Goal: Task Accomplishment & Management: Use online tool/utility

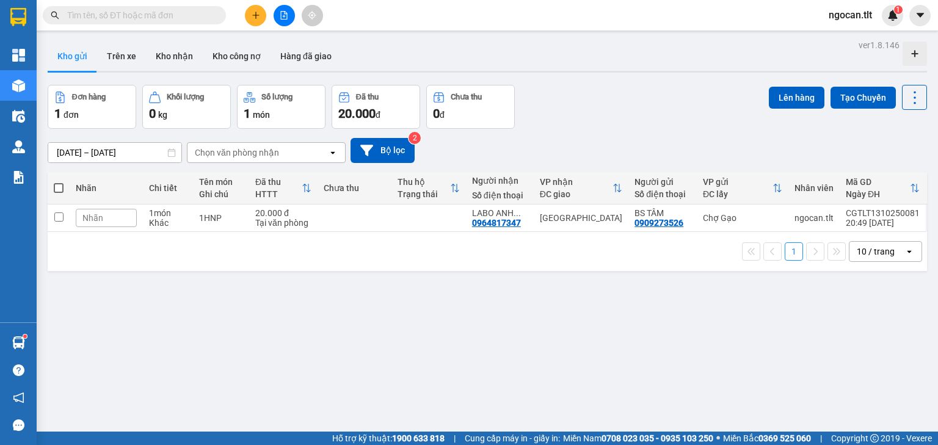
click at [154, 22] on span at bounding box center [134, 15] width 183 height 18
click at [154, 21] on input "text" at bounding box center [139, 15] width 144 height 13
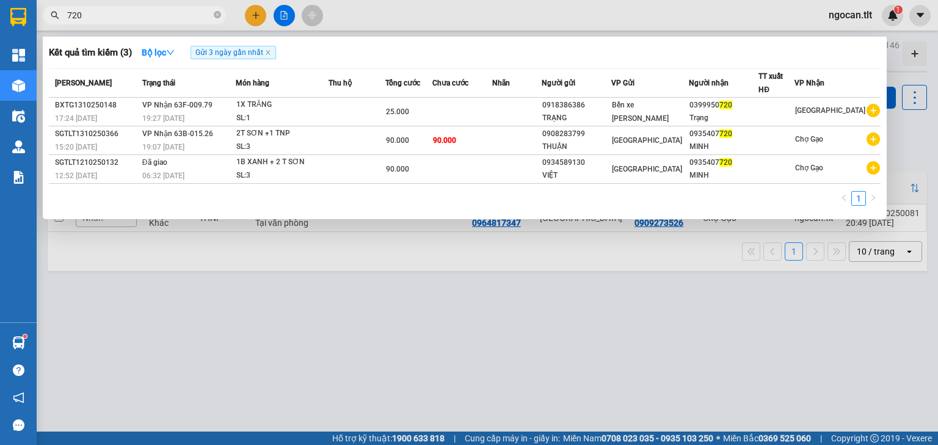
type input "720"
click at [275, 7] on div at bounding box center [469, 222] width 938 height 445
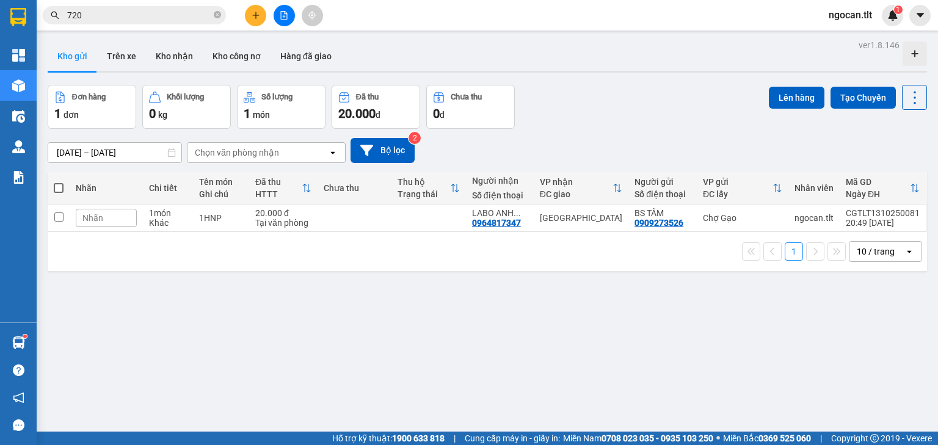
click at [280, 20] on button at bounding box center [284, 15] width 21 height 21
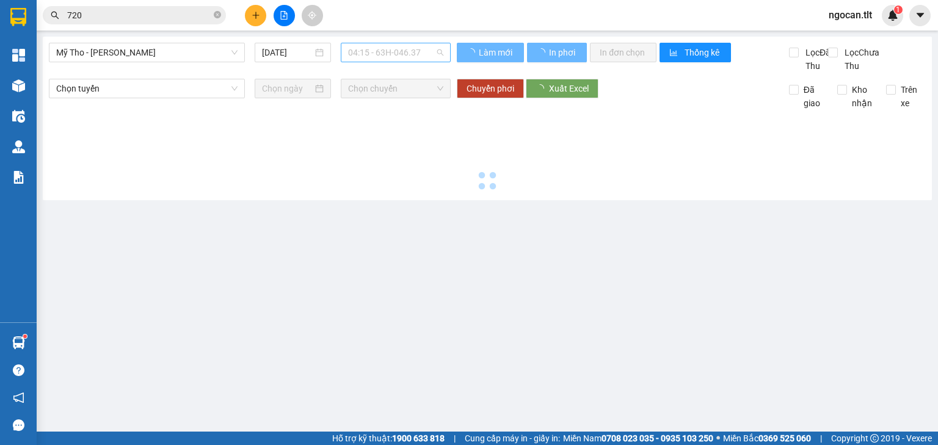
click at [401, 48] on span "04:15 - 63H-046.37" at bounding box center [396, 52] width 96 height 18
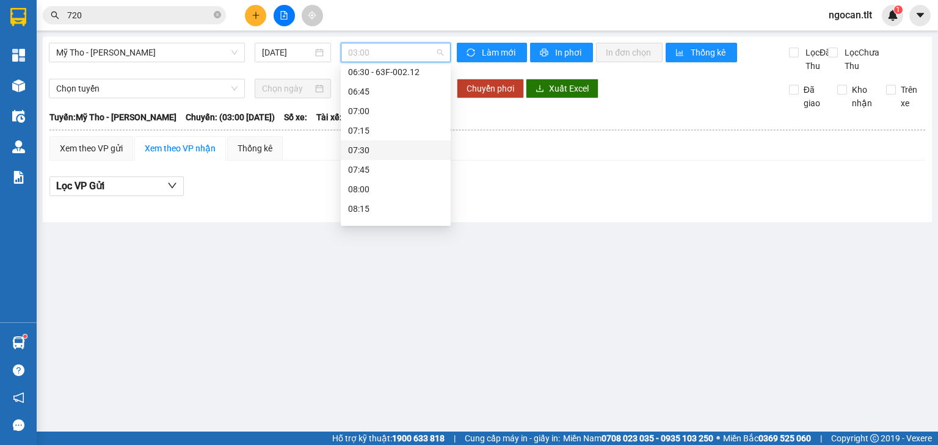
scroll to position [352, 0]
click at [408, 78] on div "06:30 - 63F-002.12" at bounding box center [395, 76] width 95 height 13
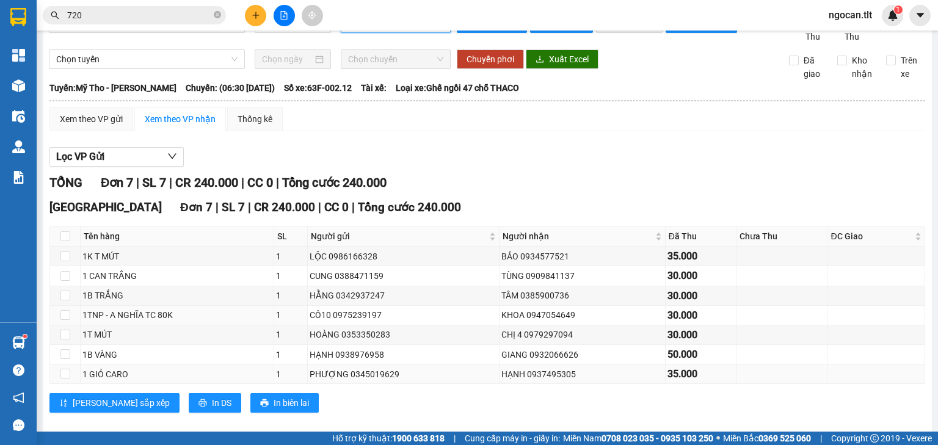
scroll to position [56, 0]
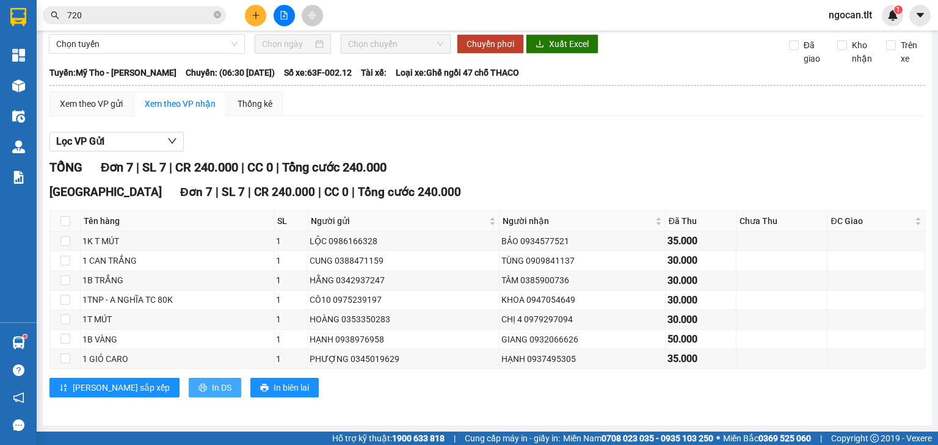
click at [212, 382] on span "In DS" at bounding box center [222, 387] width 20 height 13
